Goal: Information Seeking & Learning: Learn about a topic

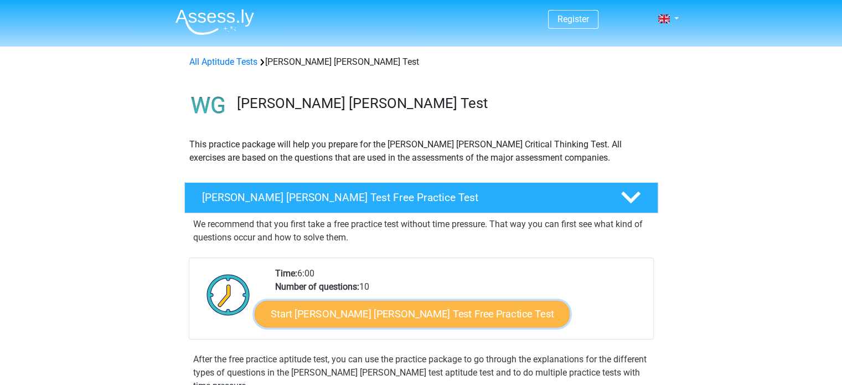
click at [334, 315] on link "Start Watson Glaser Test Free Practice Test" at bounding box center [412, 314] width 315 height 27
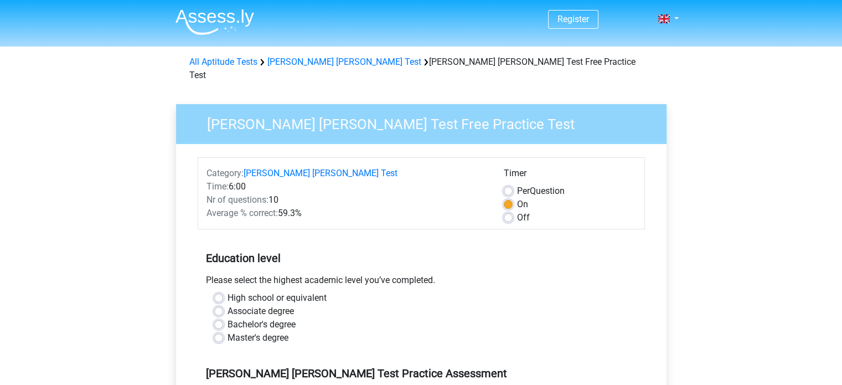
click at [228, 331] on label "Master's degree" at bounding box center [258, 337] width 61 height 13
click at [219, 331] on input "Master's degree" at bounding box center [218, 336] width 9 height 11
radio input "true"
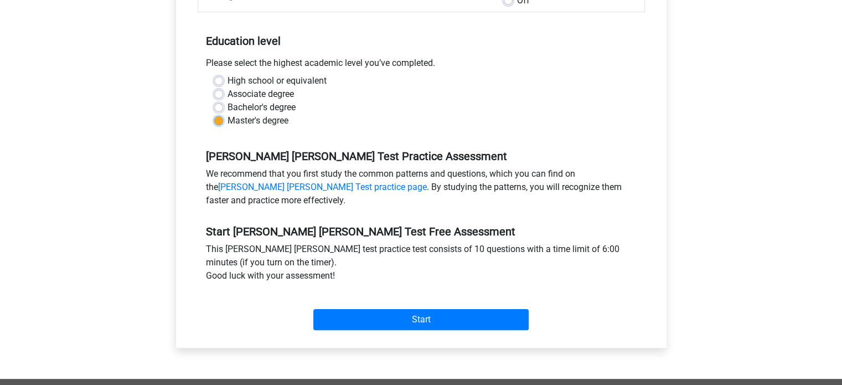
scroll to position [244, 0]
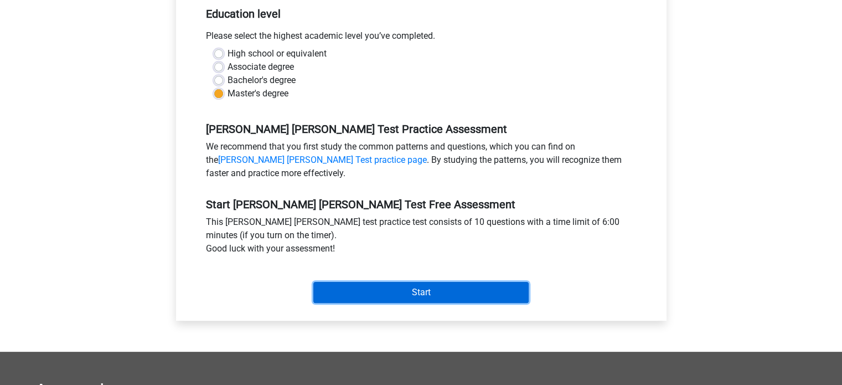
click at [420, 282] on input "Start" at bounding box center [420, 292] width 215 height 21
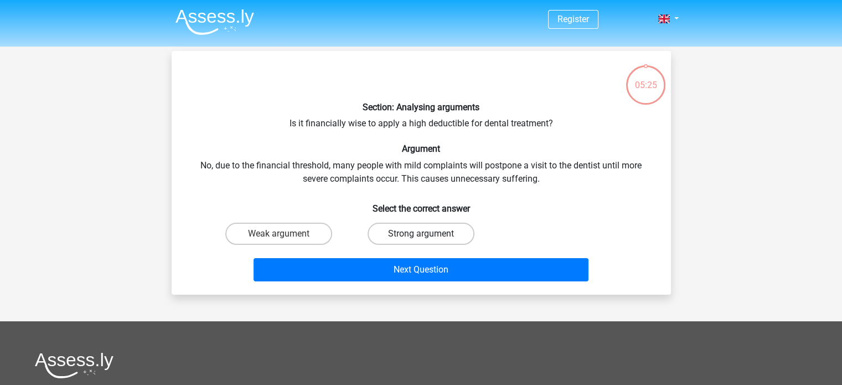
click at [426, 230] on label "Strong argument" at bounding box center [421, 234] width 107 height 22
click at [426, 234] on input "Strong argument" at bounding box center [424, 237] width 7 height 7
radio input "true"
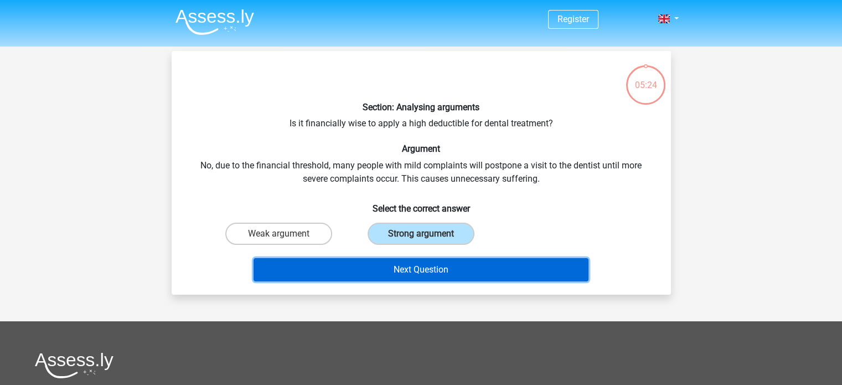
click at [430, 272] on button "Next Question" at bounding box center [421, 269] width 335 height 23
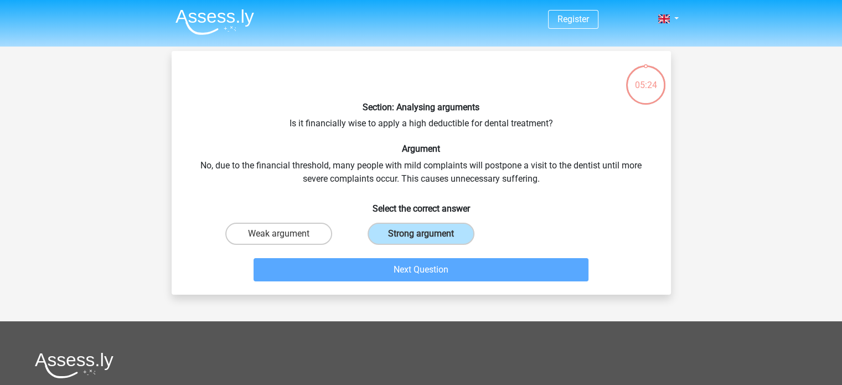
scroll to position [51, 0]
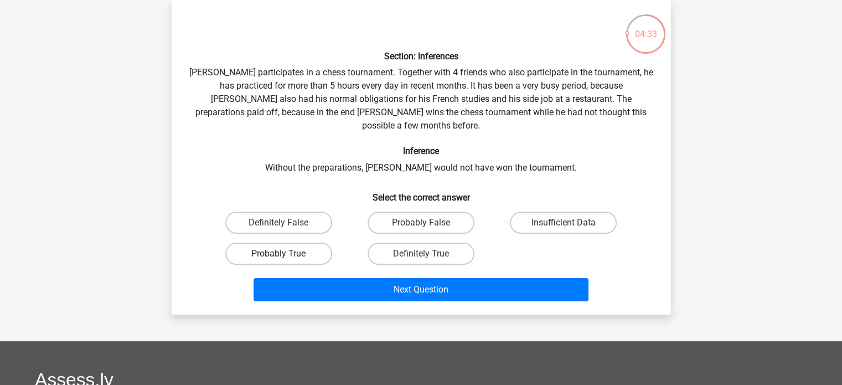
click at [286, 243] on label "Probably True" at bounding box center [278, 254] width 107 height 22
click at [286, 254] on input "Probably True" at bounding box center [282, 257] width 7 height 7
radio input "true"
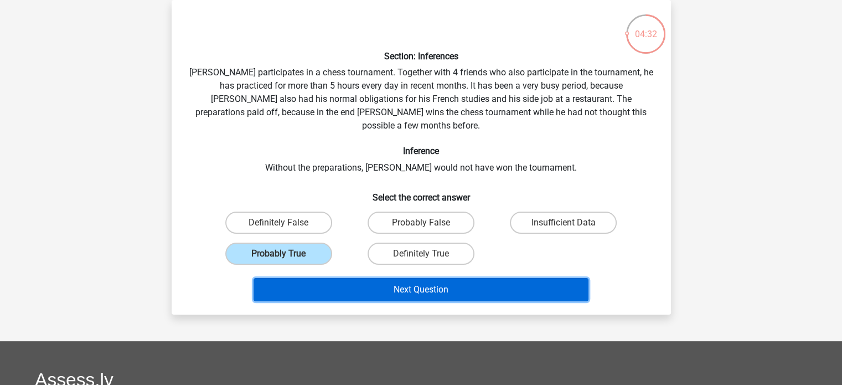
click at [341, 278] on button "Next Question" at bounding box center [421, 289] width 335 height 23
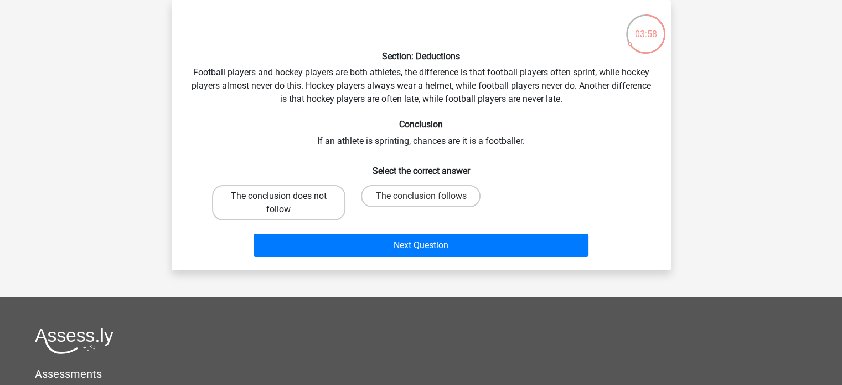
click at [281, 204] on label "The conclusion does not follow" at bounding box center [278, 202] width 133 height 35
click at [281, 203] on input "The conclusion does not follow" at bounding box center [282, 199] width 7 height 7
radio input "true"
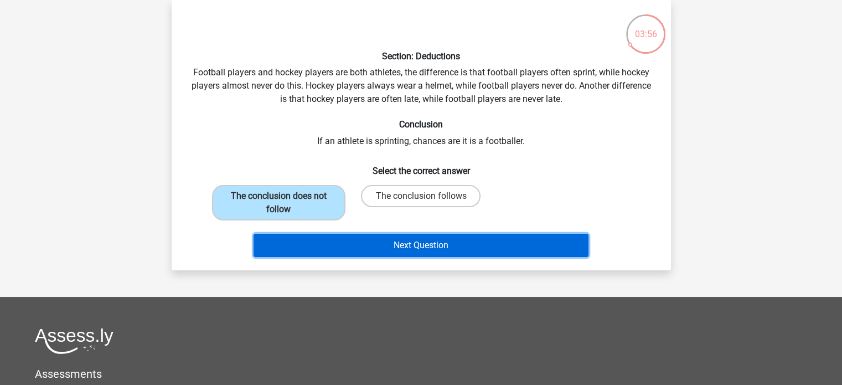
click at [353, 241] on button "Next Question" at bounding box center [421, 245] width 335 height 23
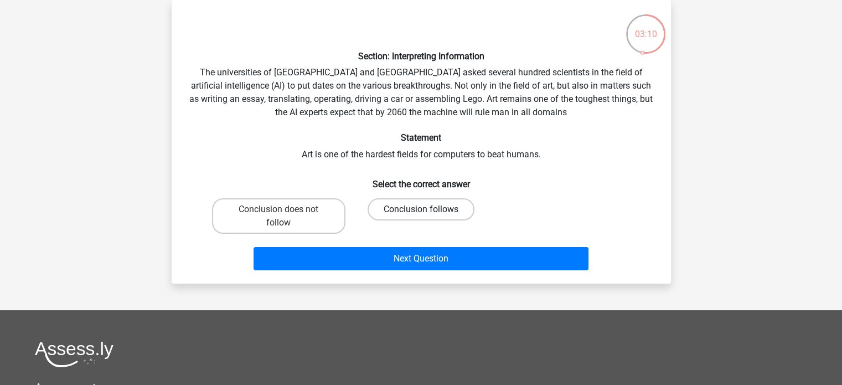
click at [403, 210] on label "Conclusion follows" at bounding box center [421, 209] width 107 height 22
click at [421, 210] on input "Conclusion follows" at bounding box center [424, 212] width 7 height 7
radio input "true"
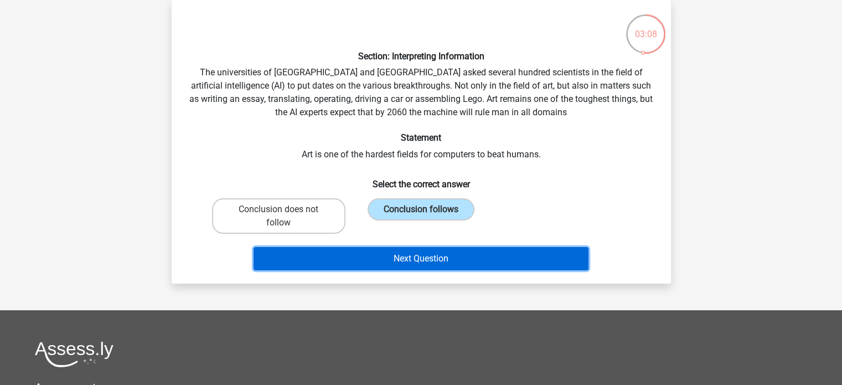
click at [416, 258] on button "Next Question" at bounding box center [421, 258] width 335 height 23
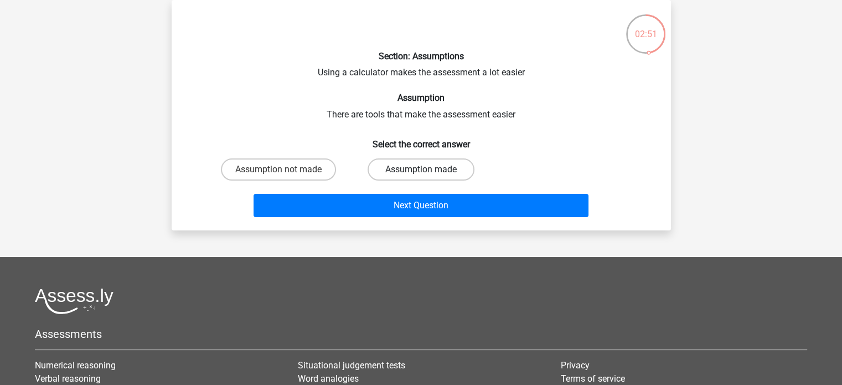
click at [417, 174] on label "Assumption made" at bounding box center [421, 169] width 107 height 22
click at [421, 174] on input "Assumption made" at bounding box center [424, 172] width 7 height 7
radio input "true"
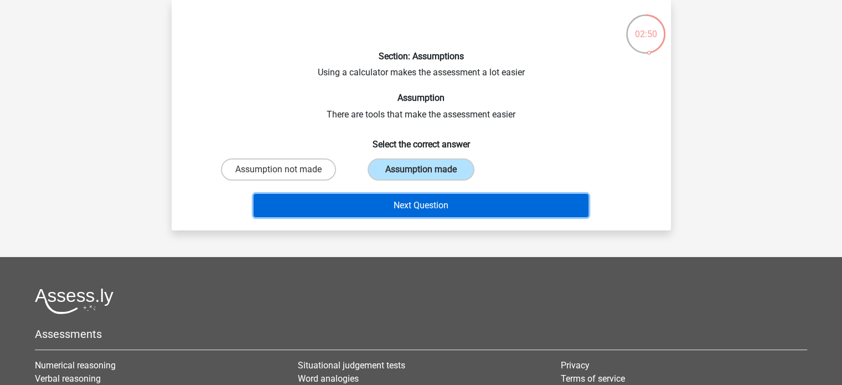
click at [427, 203] on button "Next Question" at bounding box center [421, 205] width 335 height 23
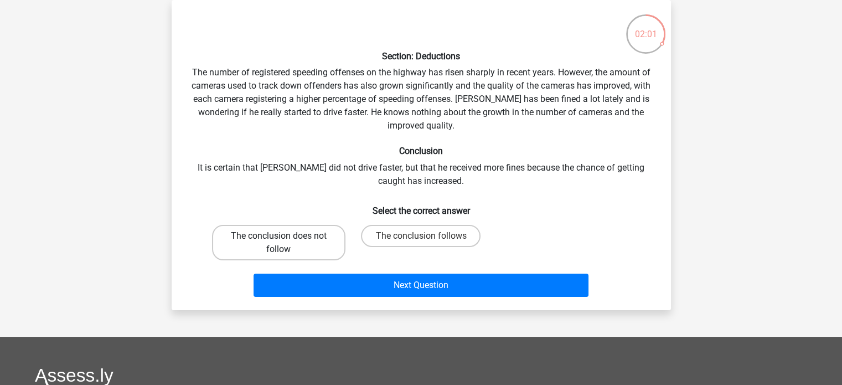
click at [295, 233] on label "The conclusion does not follow" at bounding box center [278, 242] width 133 height 35
click at [286, 236] on input "The conclusion does not follow" at bounding box center [282, 239] width 7 height 7
radio input "true"
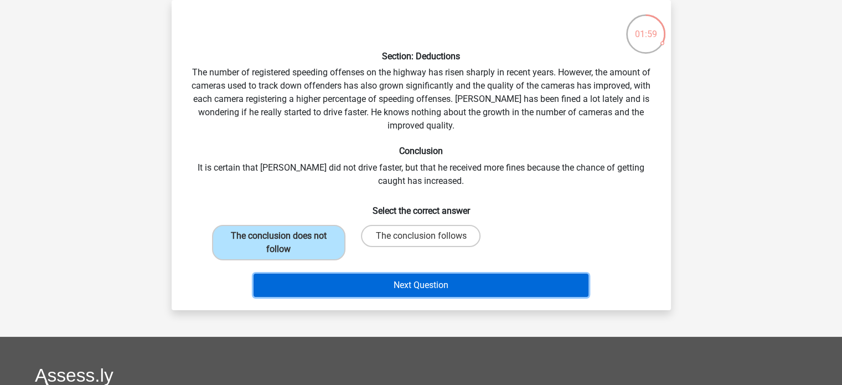
click at [369, 281] on button "Next Question" at bounding box center [421, 285] width 335 height 23
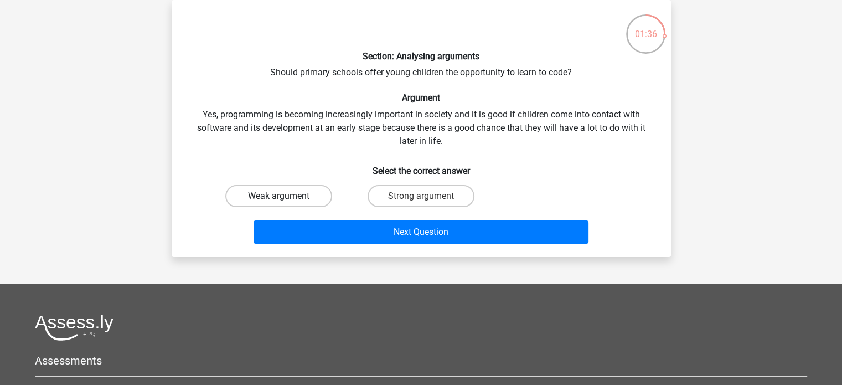
click at [271, 190] on label "Weak argument" at bounding box center [278, 196] width 107 height 22
click at [279, 196] on input "Weak argument" at bounding box center [282, 199] width 7 height 7
radio input "true"
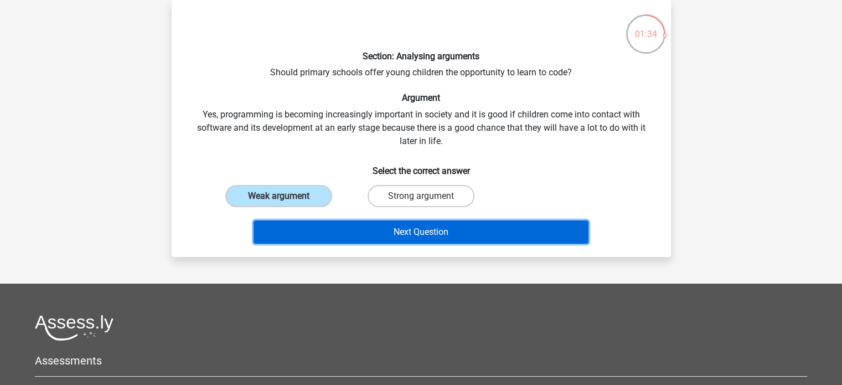
click at [354, 228] on button "Next Question" at bounding box center [421, 231] width 335 height 23
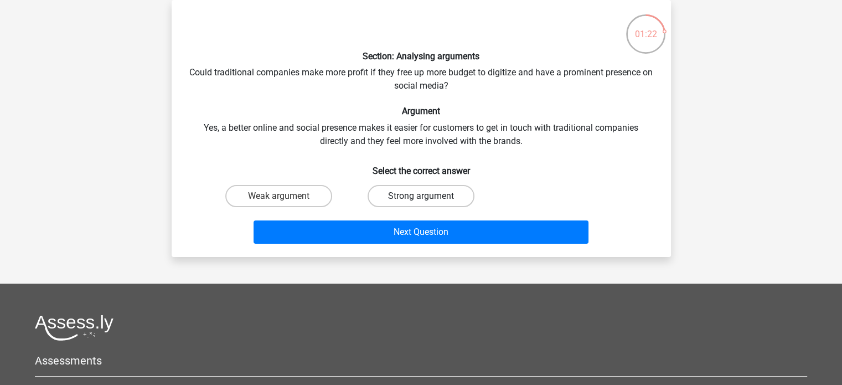
click at [400, 201] on label "Strong argument" at bounding box center [421, 196] width 107 height 22
click at [421, 201] on input "Strong argument" at bounding box center [424, 199] width 7 height 7
radio input "true"
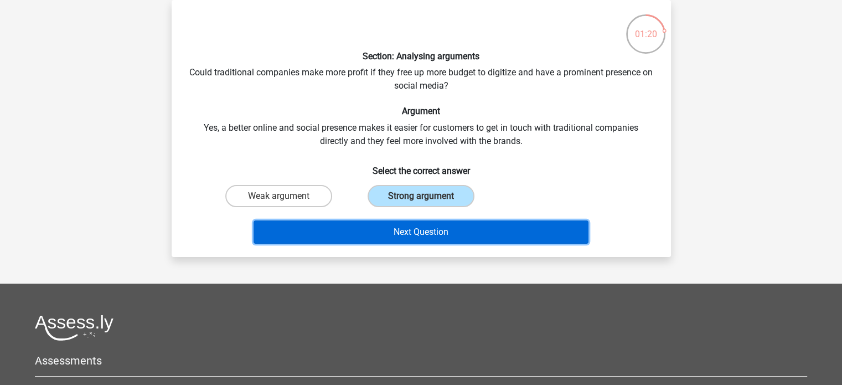
click at [409, 232] on button "Next Question" at bounding box center [421, 231] width 335 height 23
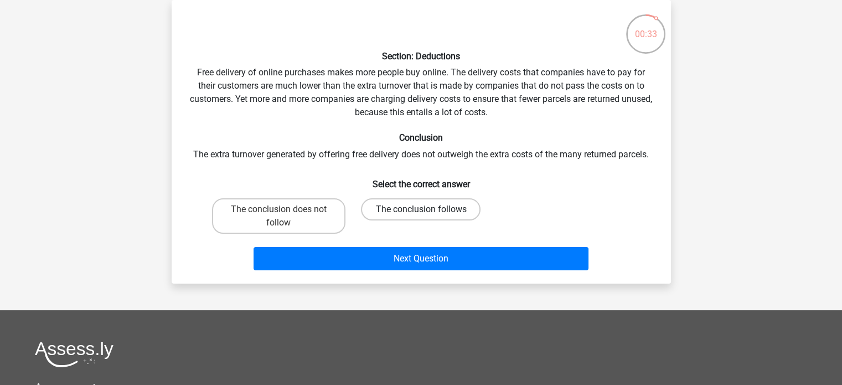
click at [406, 208] on label "The conclusion follows" at bounding box center [421, 209] width 120 height 22
click at [421, 209] on input "The conclusion follows" at bounding box center [424, 212] width 7 height 7
radio input "true"
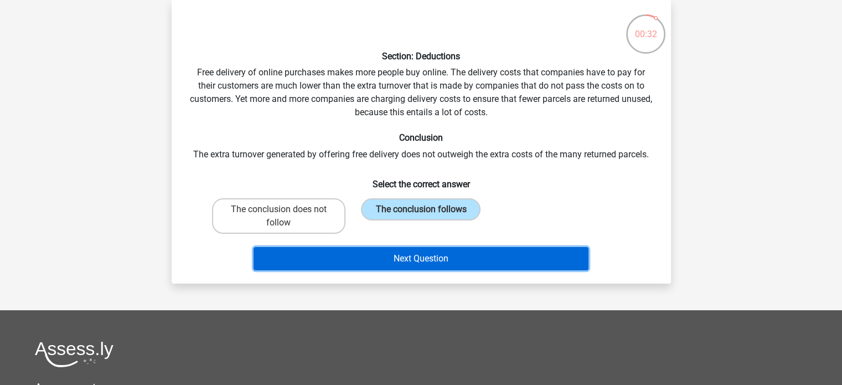
click at [429, 259] on button "Next Question" at bounding box center [421, 258] width 335 height 23
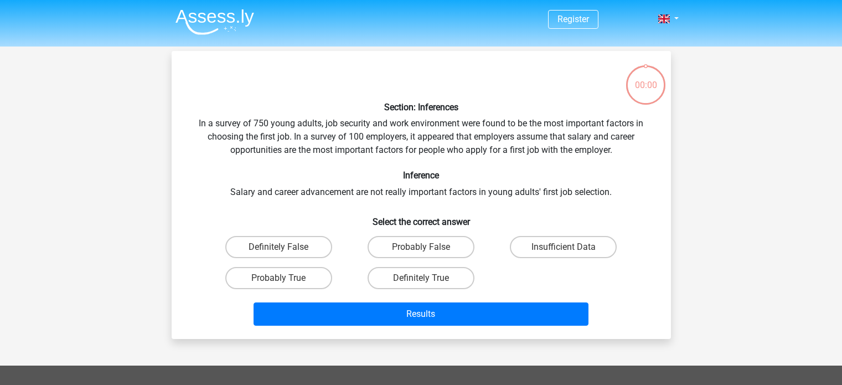
scroll to position [51, 0]
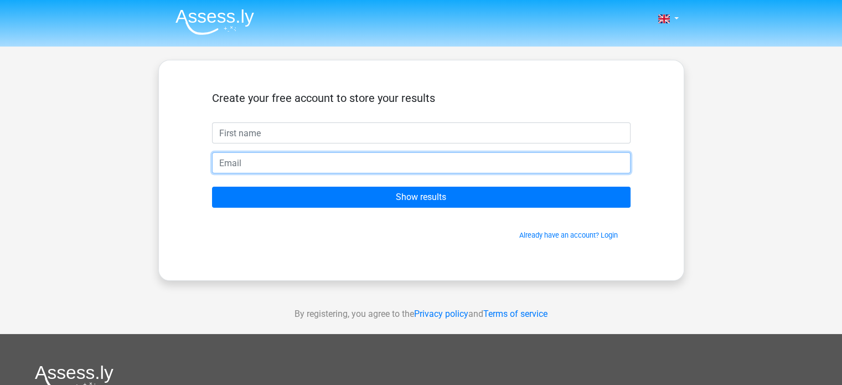
click at [361, 156] on input "email" at bounding box center [421, 162] width 419 height 21
type input "jaja"
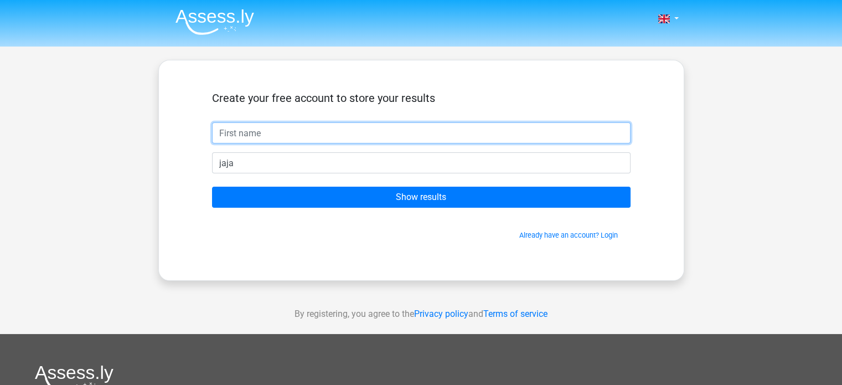
click at [293, 131] on input "text" at bounding box center [421, 132] width 419 height 21
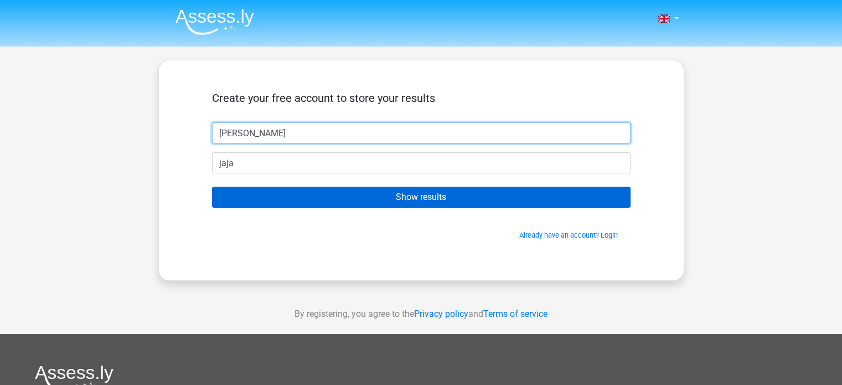
type input "[PERSON_NAME]"
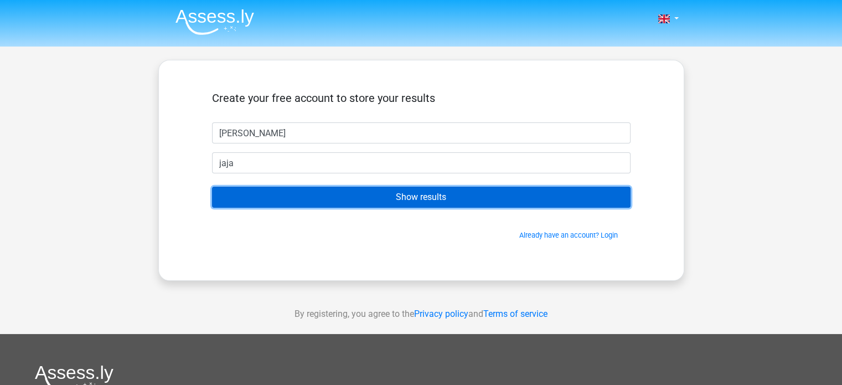
click at [398, 199] on input "Show results" at bounding box center [421, 197] width 419 height 21
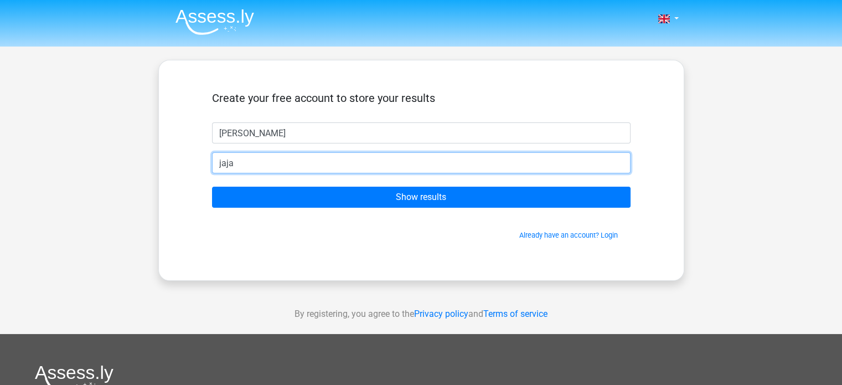
click at [339, 165] on input "jaja" at bounding box center [421, 162] width 419 height 21
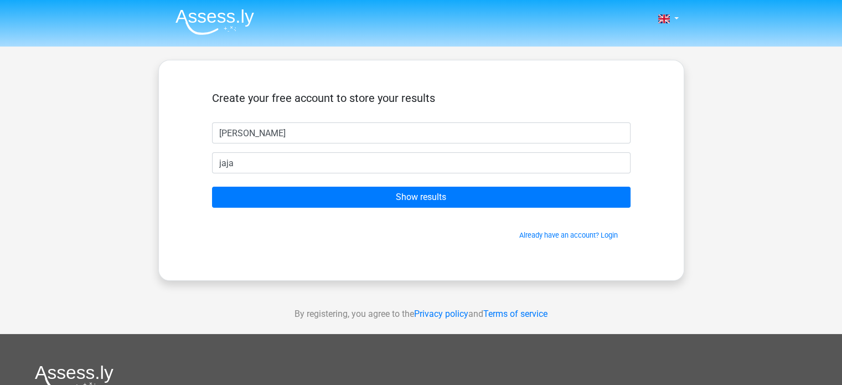
click at [373, 250] on div "Create your free account to store your results [PERSON_NAME] jaja Show results …" at bounding box center [421, 170] width 472 height 167
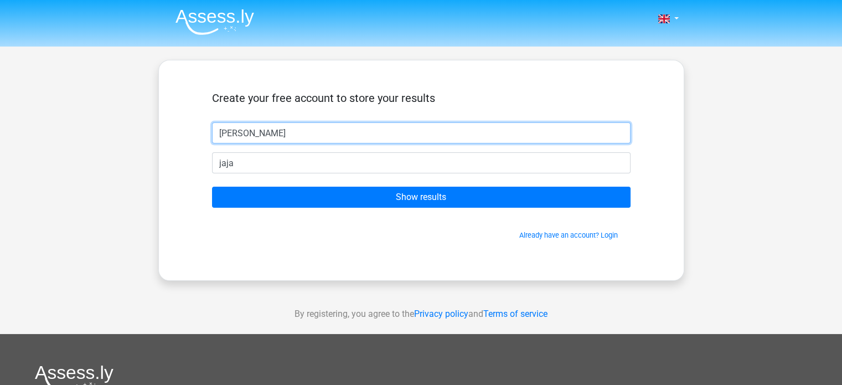
click at [377, 131] on input "[PERSON_NAME]" at bounding box center [421, 132] width 419 height 21
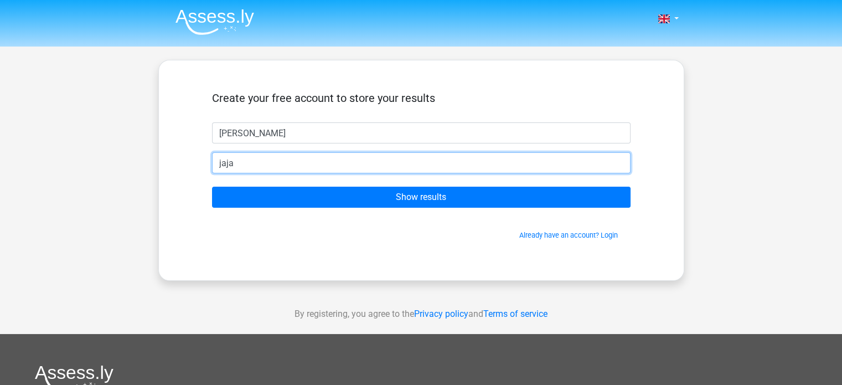
click at [305, 159] on input "jaja" at bounding box center [421, 162] width 419 height 21
type input "[EMAIL_ADDRESS][DOMAIN_NAME]"
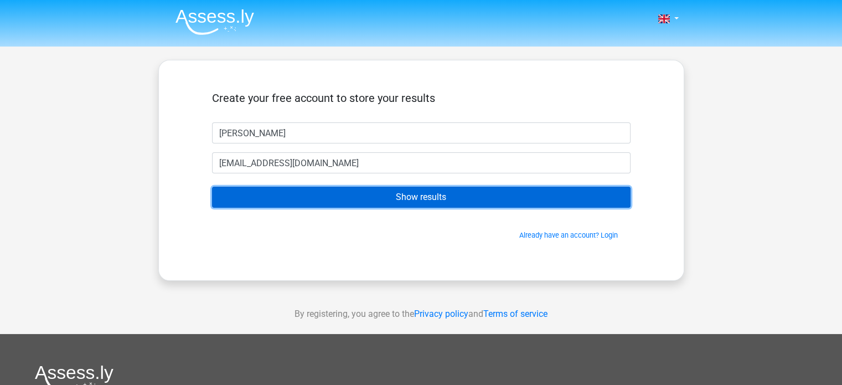
click at [395, 199] on input "Show results" at bounding box center [421, 197] width 419 height 21
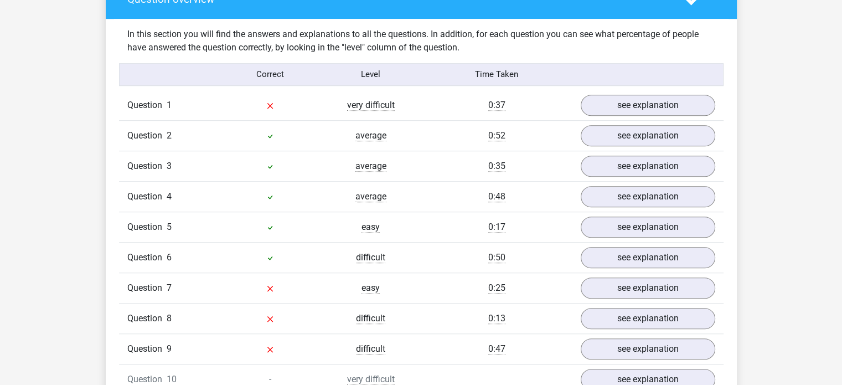
scroll to position [831, 0]
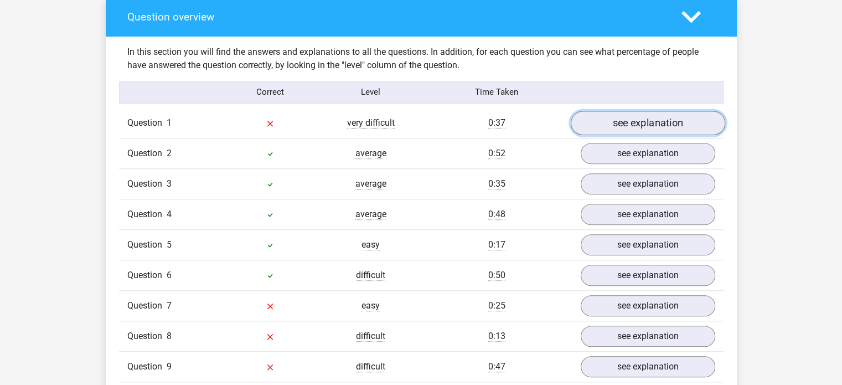
click at [644, 115] on link "see explanation" at bounding box center [647, 123] width 154 height 24
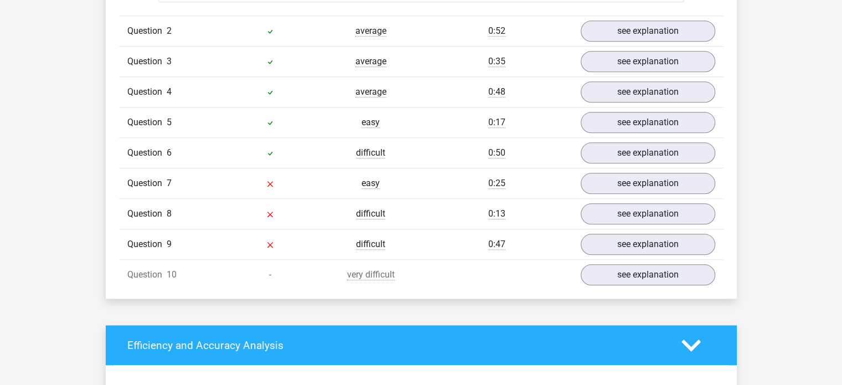
scroll to position [1253, 0]
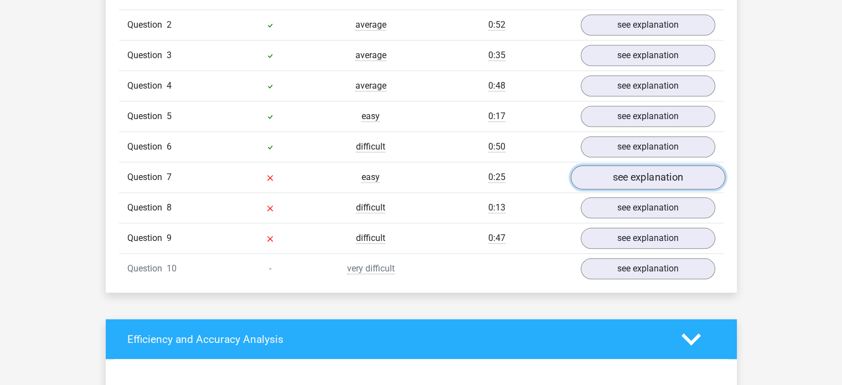
click at [642, 171] on link "see explanation" at bounding box center [647, 178] width 154 height 24
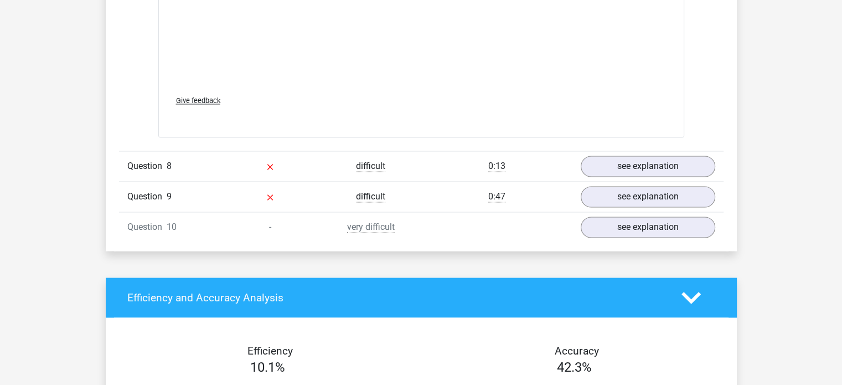
scroll to position [1896, 0]
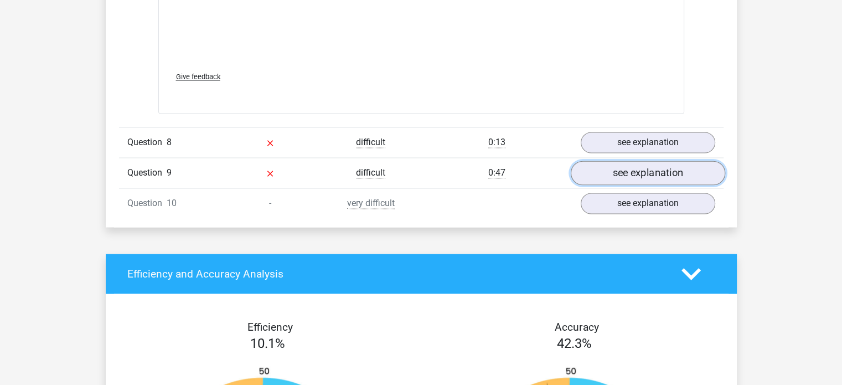
click at [667, 166] on link "see explanation" at bounding box center [647, 173] width 154 height 24
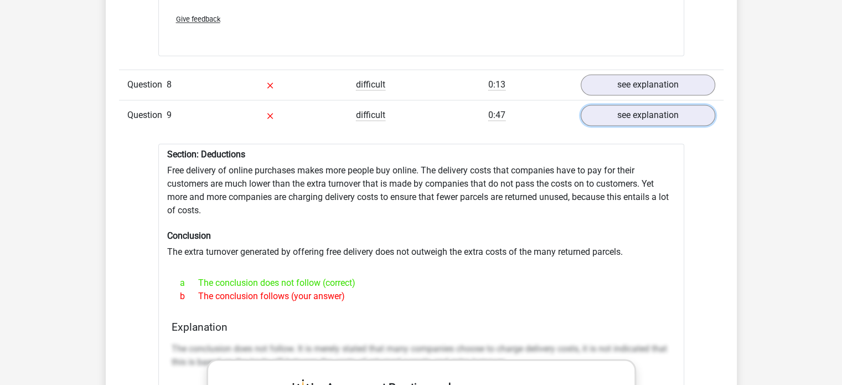
scroll to position [1949, 0]
